Goal: Task Accomplishment & Management: Manage account settings

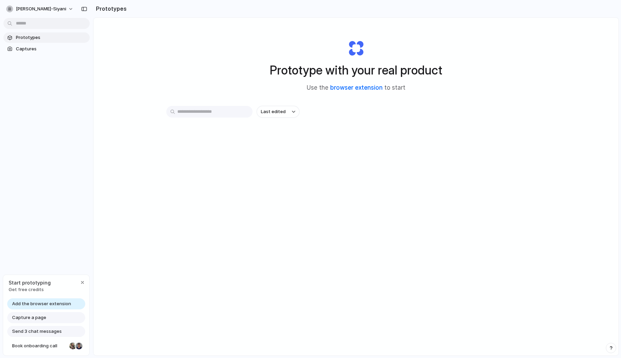
click at [350, 89] on link "browser extension" at bounding box center [356, 87] width 52 height 7
click at [48, 51] on span "Captures" at bounding box center [51, 49] width 71 height 7
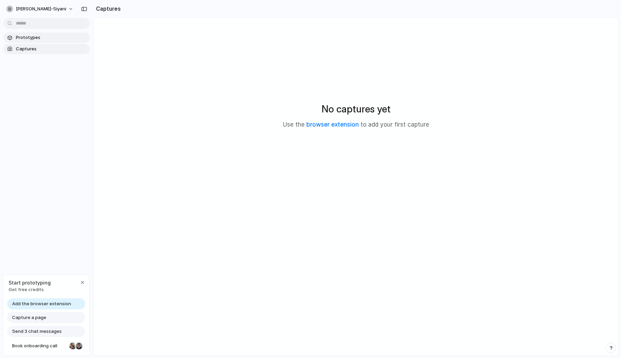
click at [48, 41] on link "Prototypes" at bounding box center [46, 37] width 86 height 10
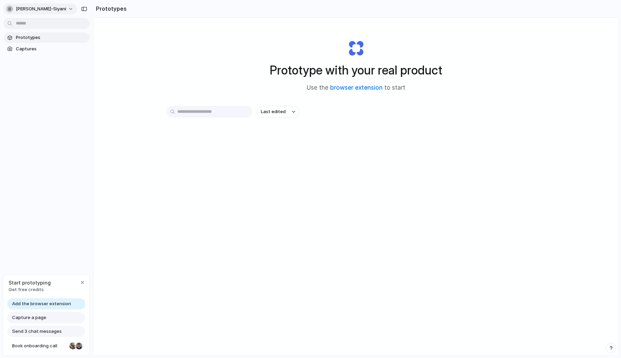
click at [44, 11] on span "[PERSON_NAME]-siyani" at bounding box center [41, 9] width 50 height 7
click at [85, 83] on li "Neutral dark" at bounding box center [83, 79] width 41 height 11
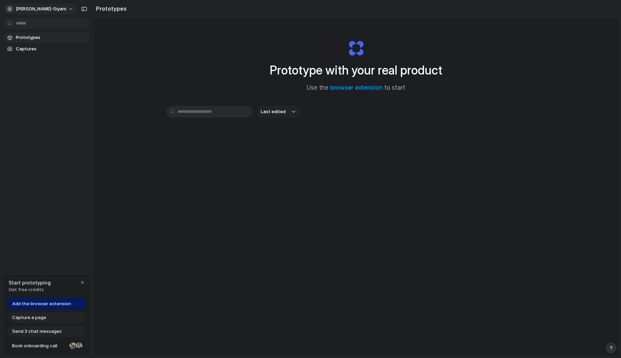
click at [46, 9] on button "[PERSON_NAME]-siyani" at bounding box center [39, 8] width 73 height 11
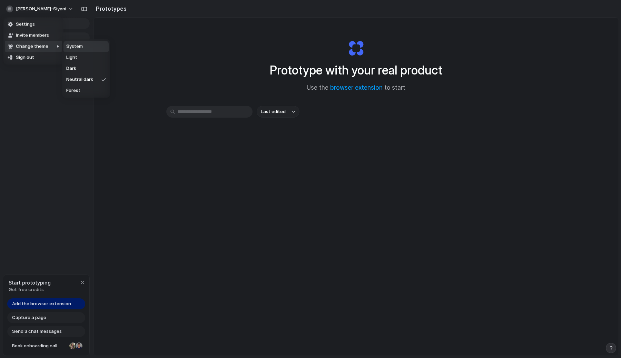
click at [51, 43] on div at bounding box center [56, 68] width 11 height 59
click at [49, 44] on div at bounding box center [55, 68] width 13 height 59
click at [76, 90] on span "Forest" at bounding box center [73, 90] width 14 height 7
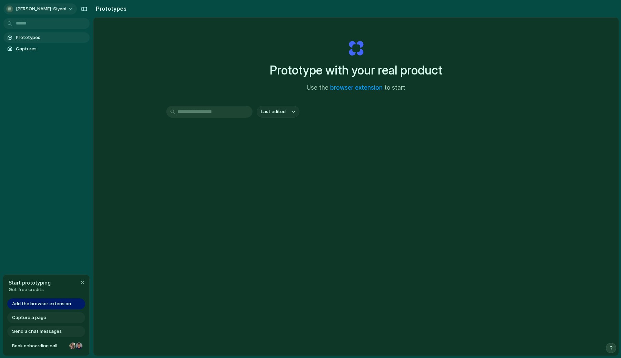
click at [33, 8] on span "[PERSON_NAME]-siyani" at bounding box center [41, 9] width 50 height 7
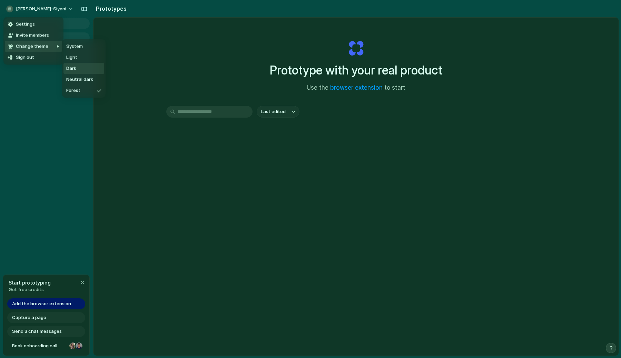
click at [88, 70] on li "Dark" at bounding box center [83, 68] width 41 height 11
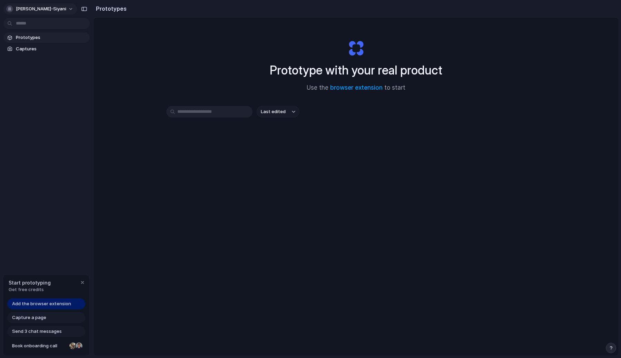
click at [46, 11] on button "[PERSON_NAME]-siyani" at bounding box center [39, 8] width 73 height 11
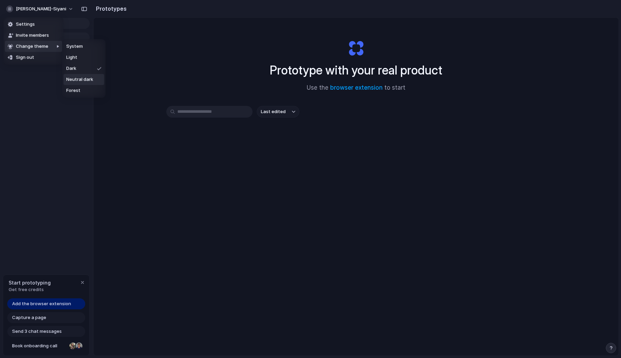
click at [74, 81] on span "Neutral dark" at bounding box center [79, 79] width 27 height 7
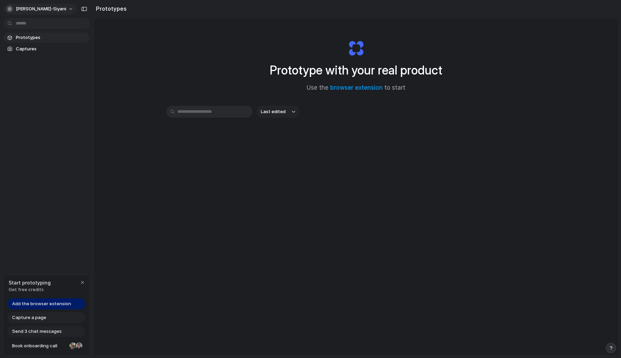
click at [26, 6] on span "[PERSON_NAME]-siyani" at bounding box center [41, 9] width 50 height 7
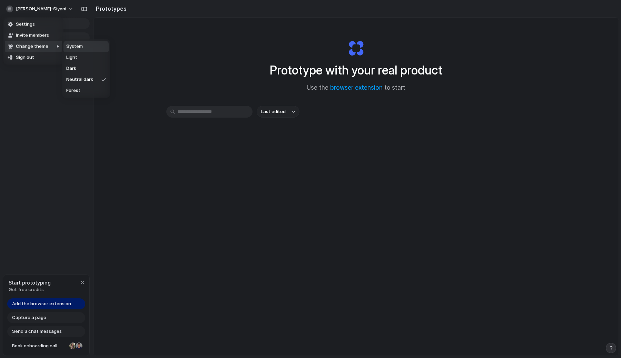
click at [72, 45] on span "System" at bounding box center [74, 46] width 17 height 7
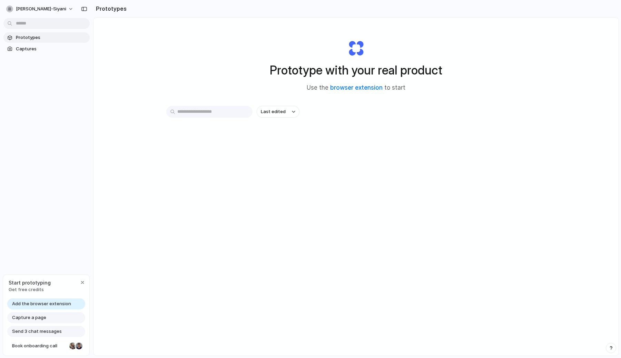
click at [192, 75] on div "Prototype with your real product Use the browser extension to start Last edited" at bounding box center [355, 205] width 525 height 375
